Goal: Download file/media

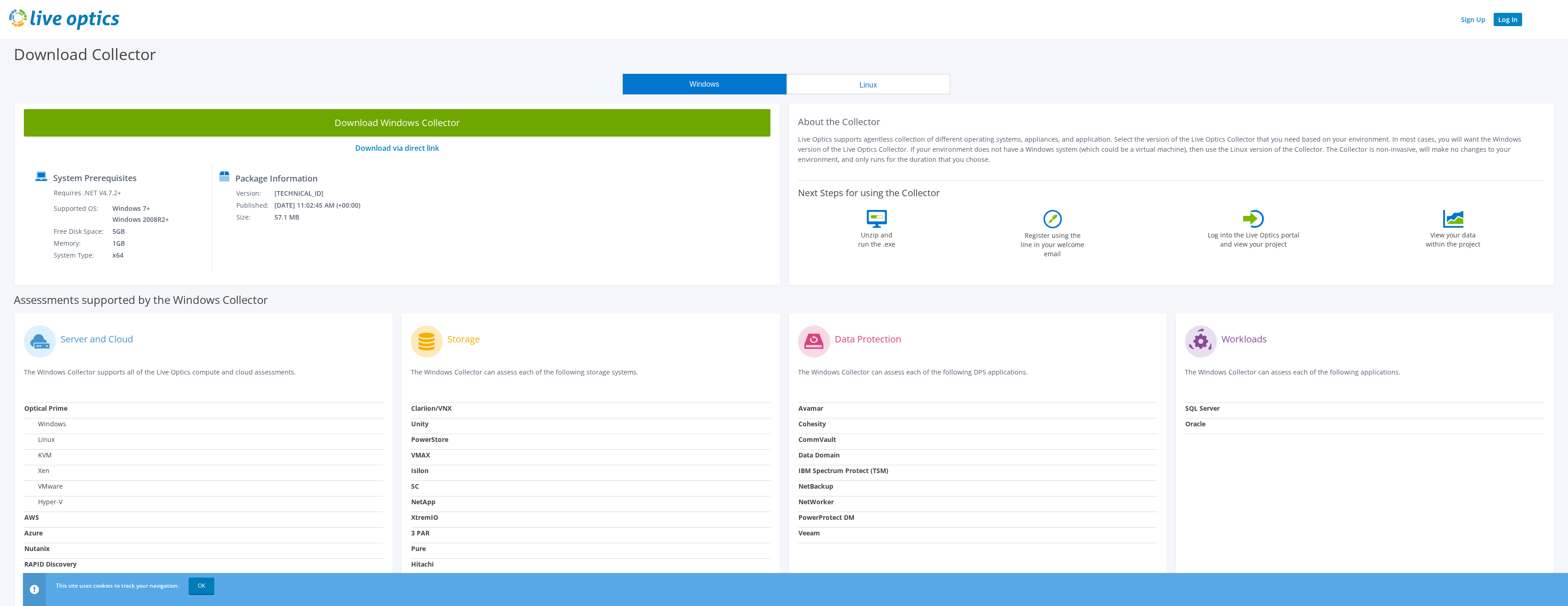
click at [1508, 24] on link "Log In" at bounding box center [1508, 19] width 28 height 13
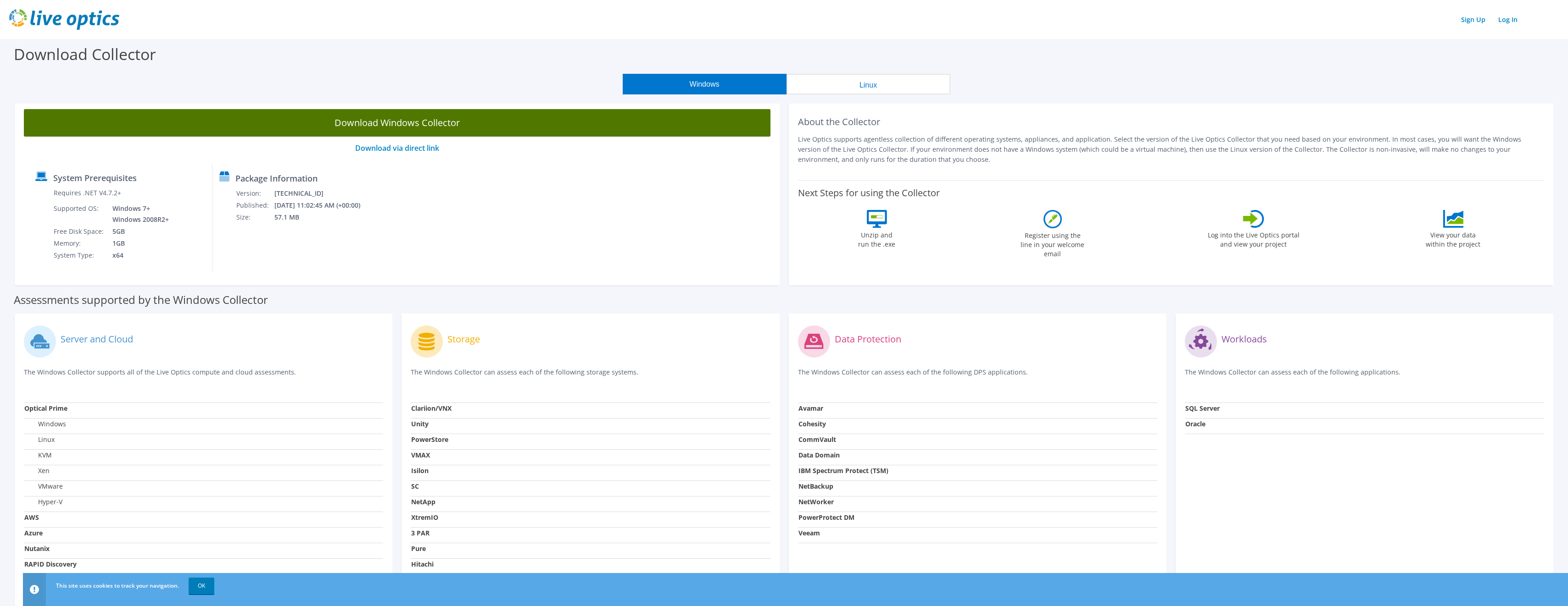
click at [446, 132] on link "Download Windows Collector" at bounding box center [397, 122] width 747 height 27
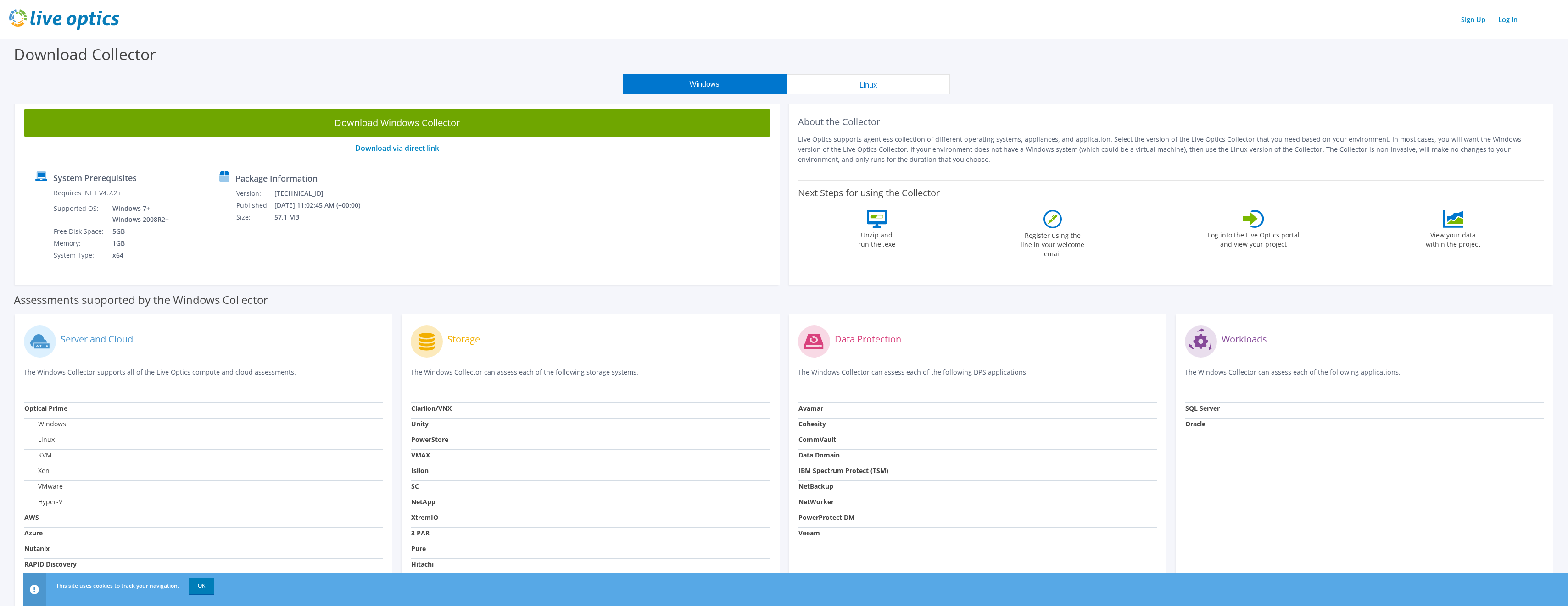
click at [392, 13] on div "Sign Up Log In" at bounding box center [784, 20] width 1550 height 20
click at [1505, 21] on link "Log In" at bounding box center [1508, 19] width 28 height 13
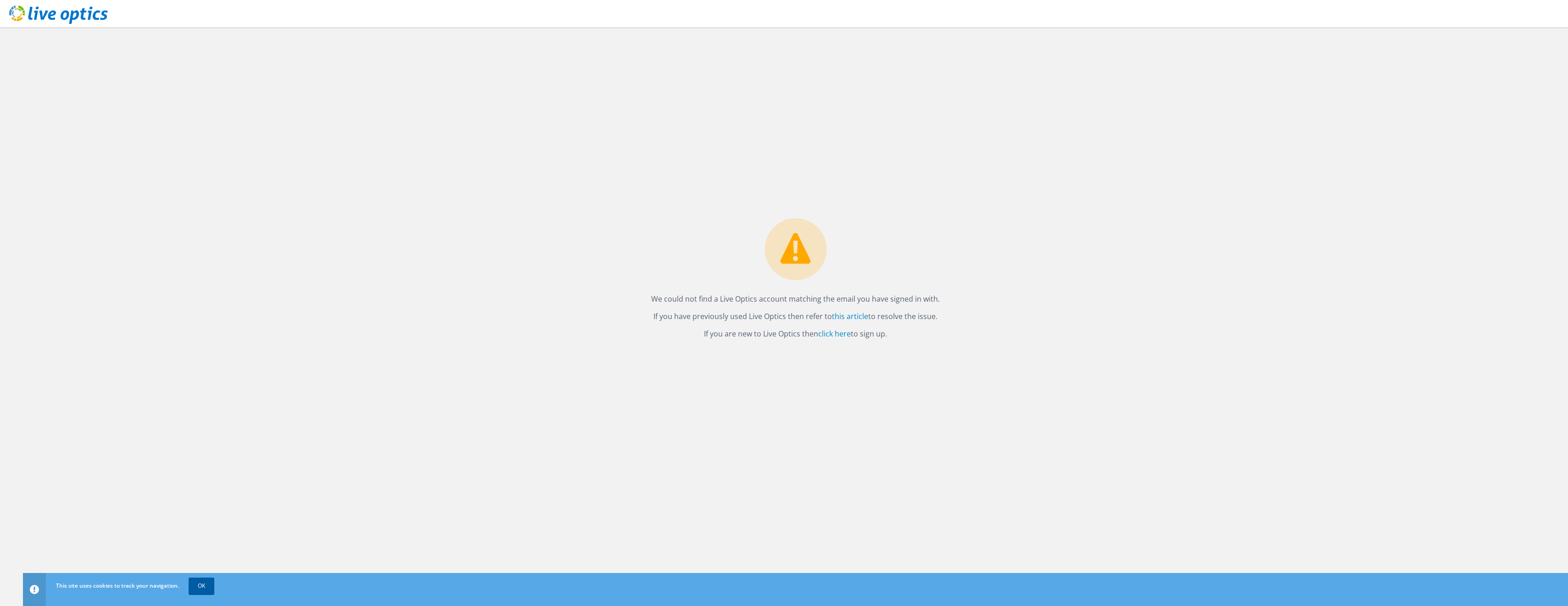
click at [201, 582] on link "OK" at bounding box center [201, 586] width 26 height 16
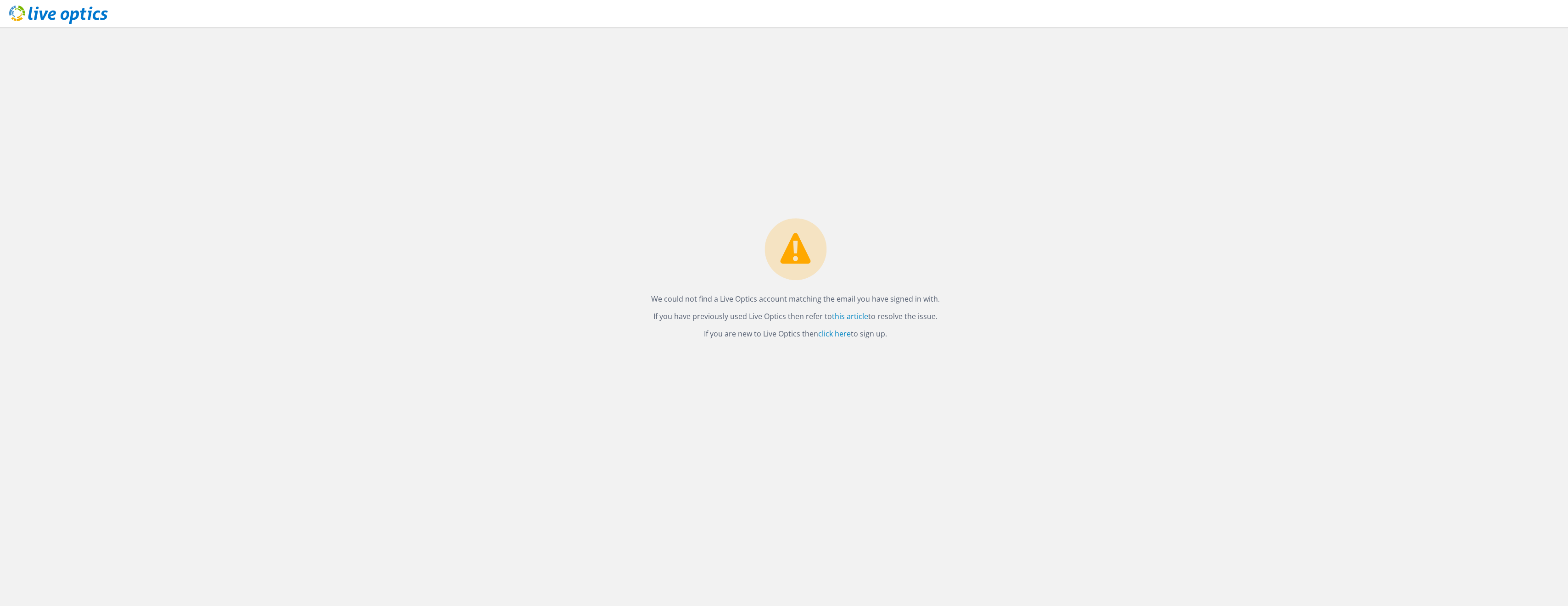
click at [82, 9] on icon at bounding box center [59, 15] width 99 height 19
